Goal: Task Accomplishment & Management: Use online tool/utility

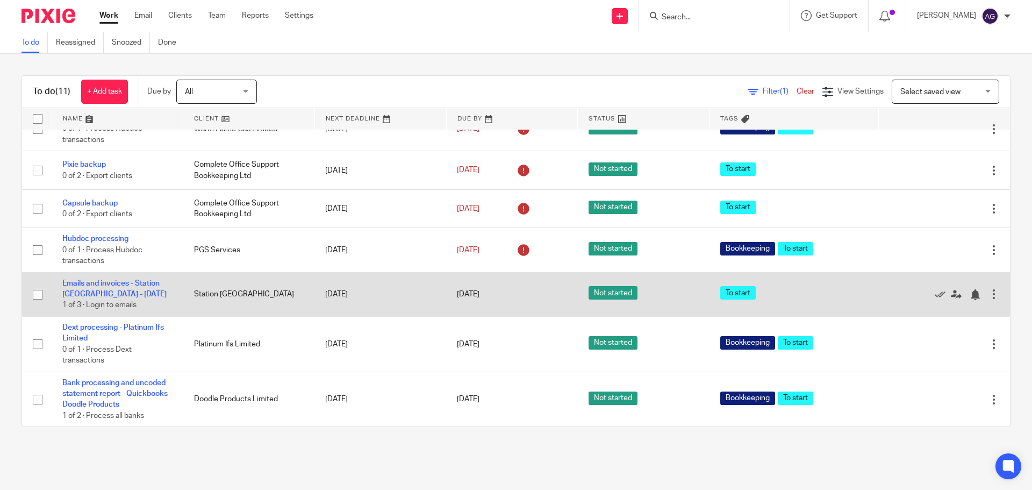
scroll to position [277, 0]
click at [125, 281] on link "Emails and invoices - Station [GEOGRAPHIC_DATA] - [DATE]" at bounding box center [114, 289] width 104 height 18
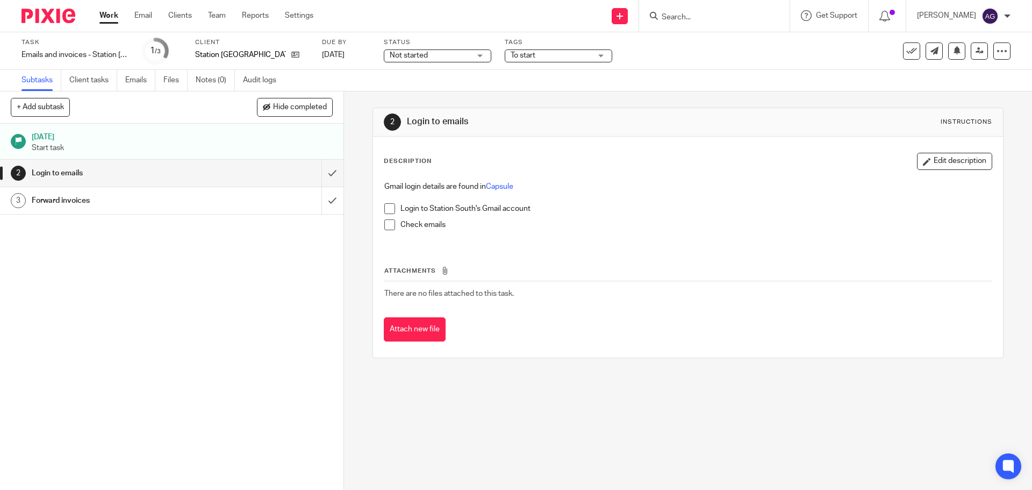
drag, startPoint x: 388, startPoint y: 207, endPoint x: 385, endPoint y: 213, distance: 6.3
click at [387, 209] on span at bounding box center [389, 208] width 11 height 11
click at [384, 223] on span at bounding box center [389, 224] width 11 height 11
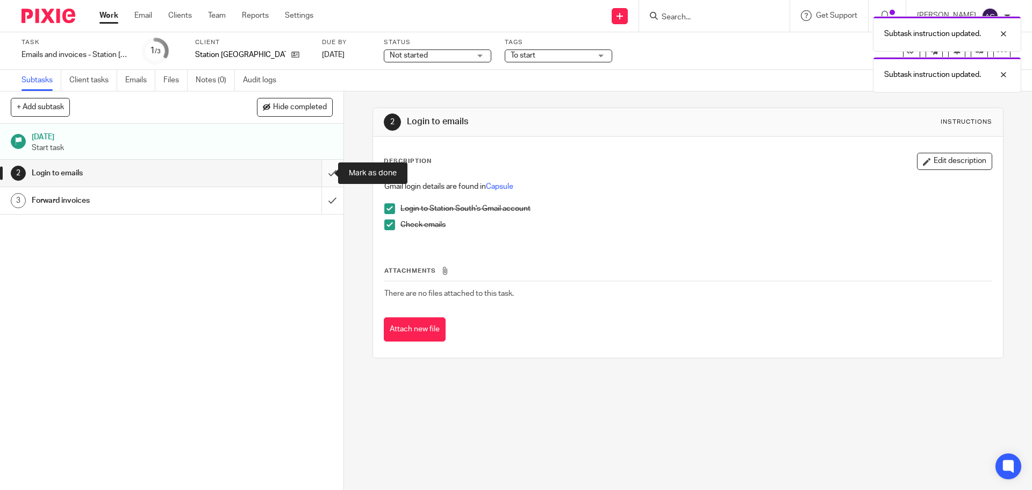
click at [324, 182] on input "submit" at bounding box center [172, 173] width 344 height 27
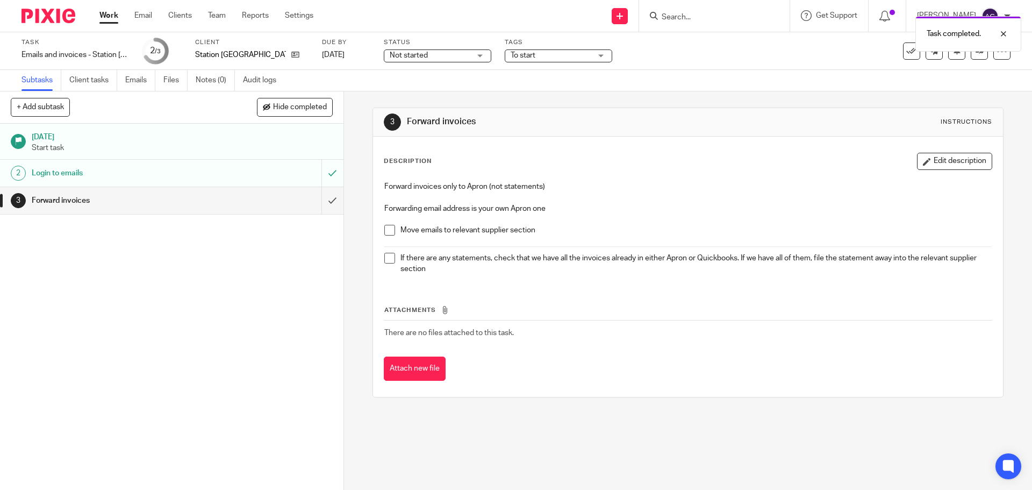
click at [388, 228] on span at bounding box center [389, 230] width 11 height 11
click at [384, 254] on span at bounding box center [389, 258] width 11 height 11
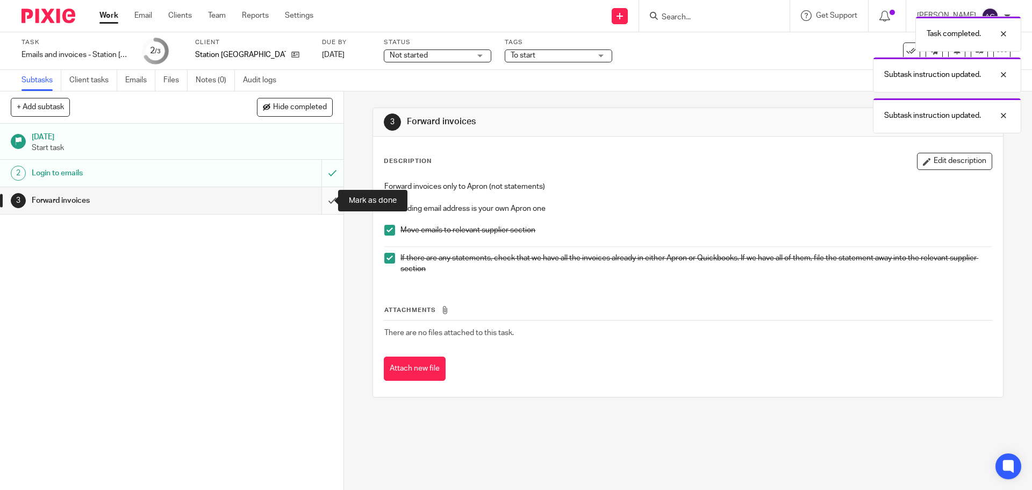
click at [321, 195] on input "submit" at bounding box center [172, 200] width 344 height 27
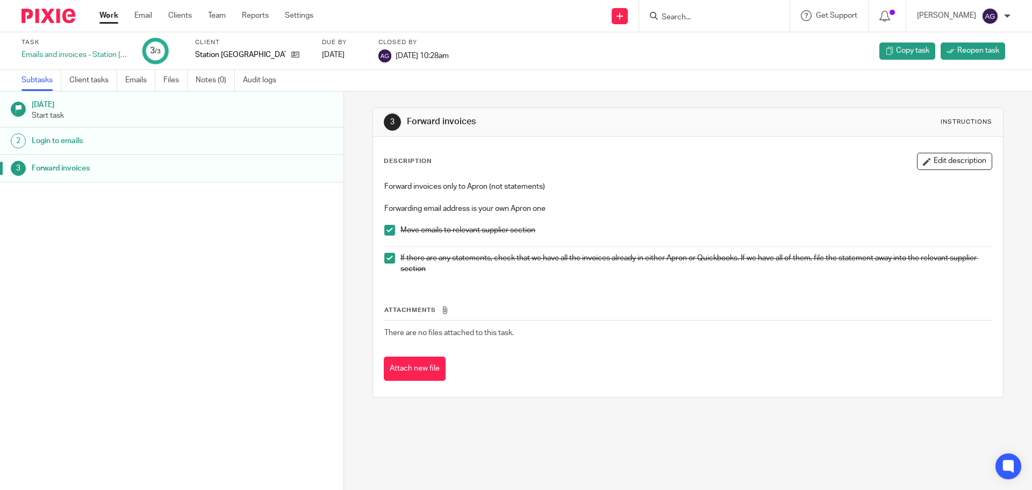
click at [73, 10] on img at bounding box center [49, 16] width 54 height 15
